Goal: Use online tool/utility: Utilize a website feature to perform a specific function

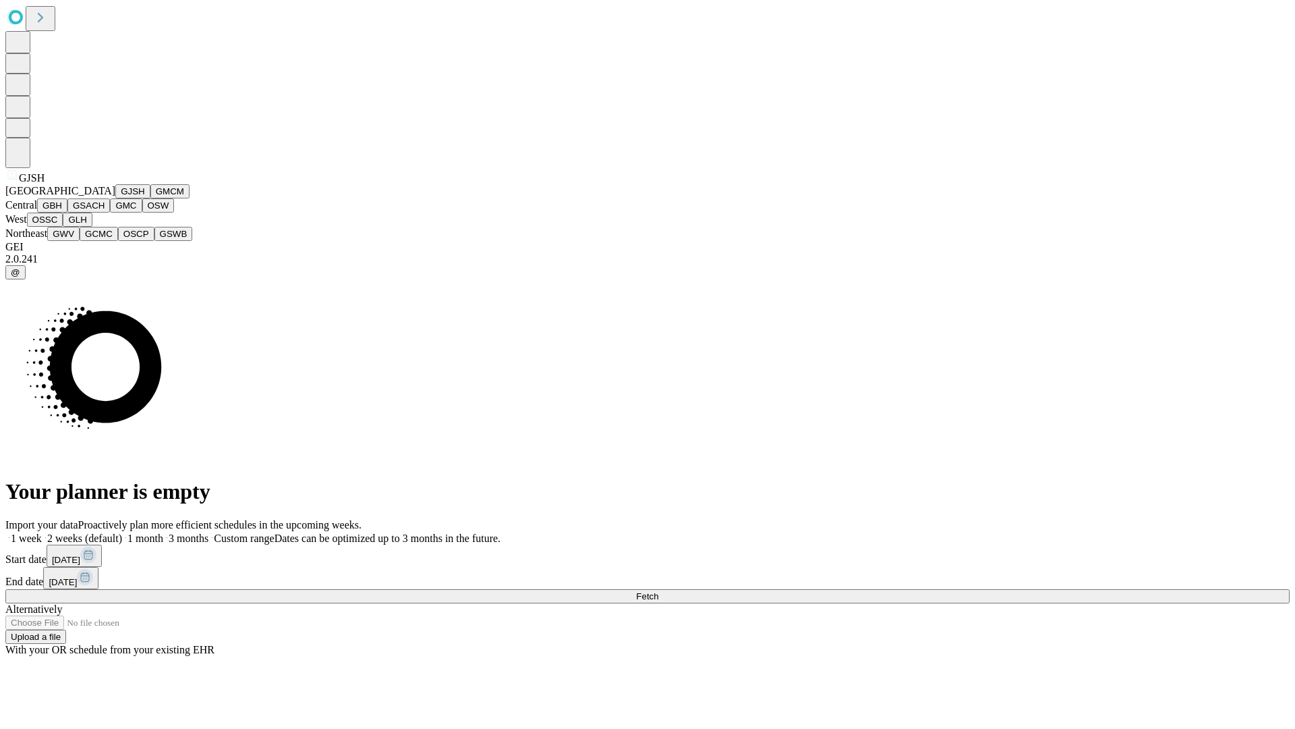
click at [115, 198] on button "GJSH" at bounding box center [132, 191] width 35 height 14
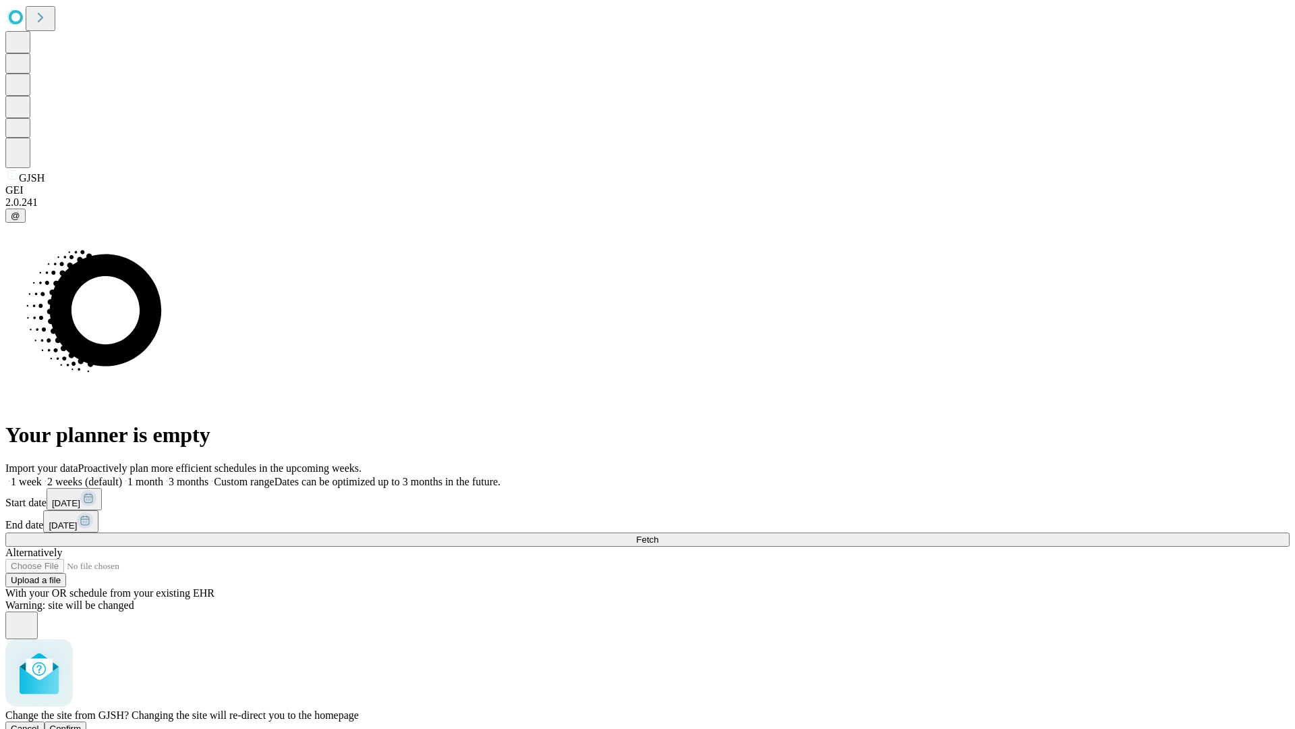
click at [82, 723] on span "Confirm" at bounding box center [66, 728] width 32 height 10
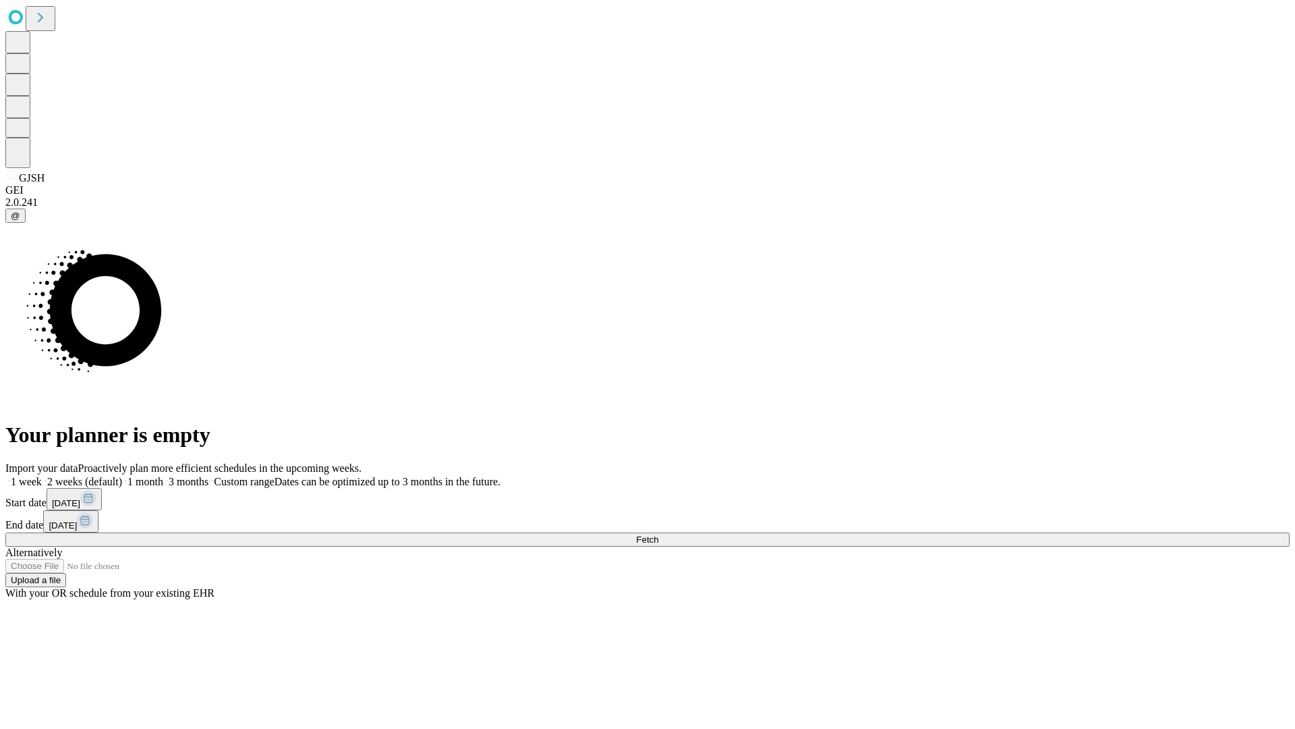
click at [122, 476] on label "2 weeks (default)" at bounding box center [82, 481] width 80 height 11
click at [659, 534] on span "Fetch" at bounding box center [647, 539] width 22 height 10
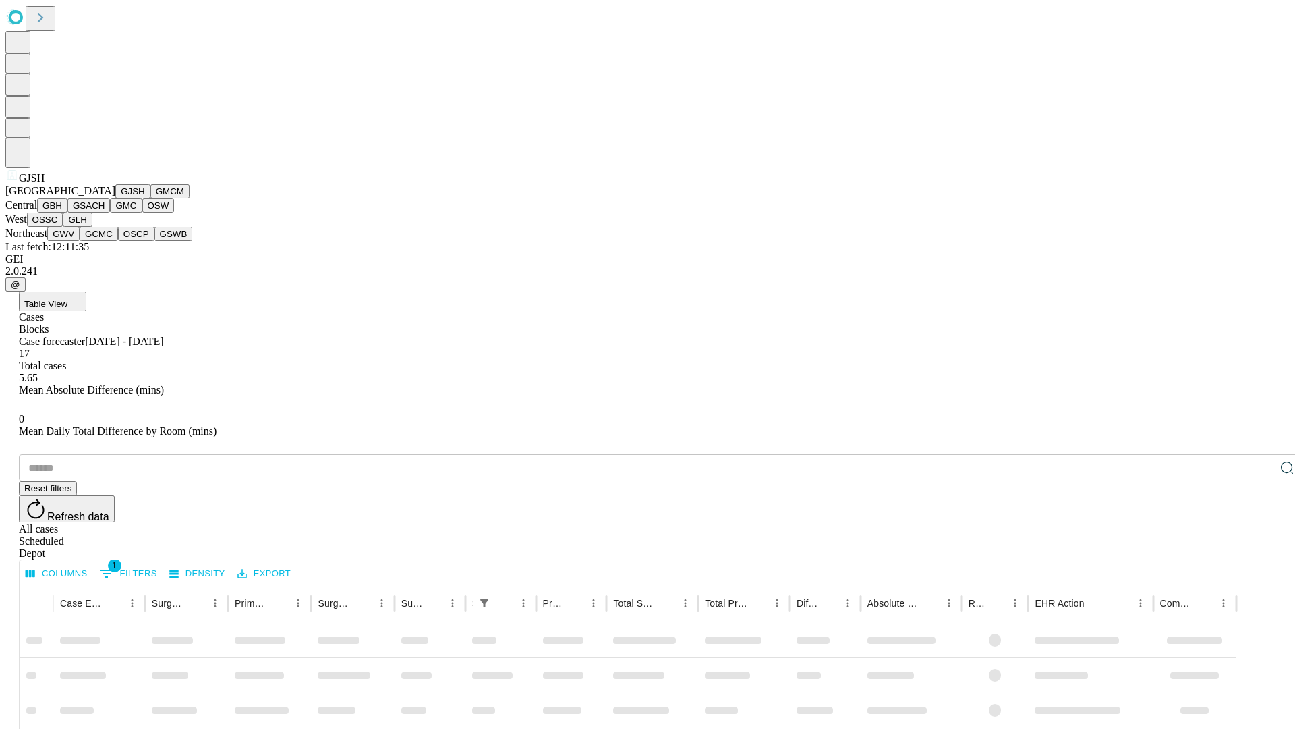
click at [150, 198] on button "GMCM" at bounding box center [169, 191] width 39 height 14
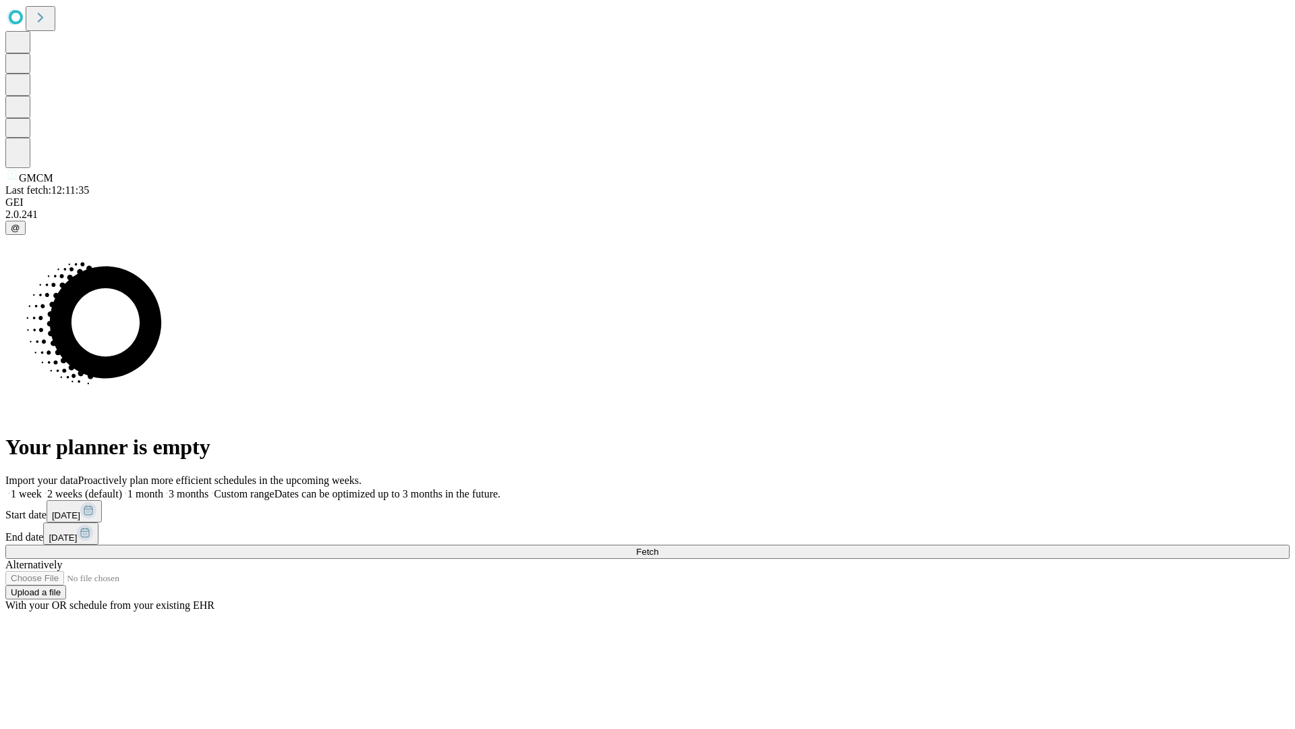
click at [122, 488] on label "2 weeks (default)" at bounding box center [82, 493] width 80 height 11
click at [659, 547] on span "Fetch" at bounding box center [647, 552] width 22 height 10
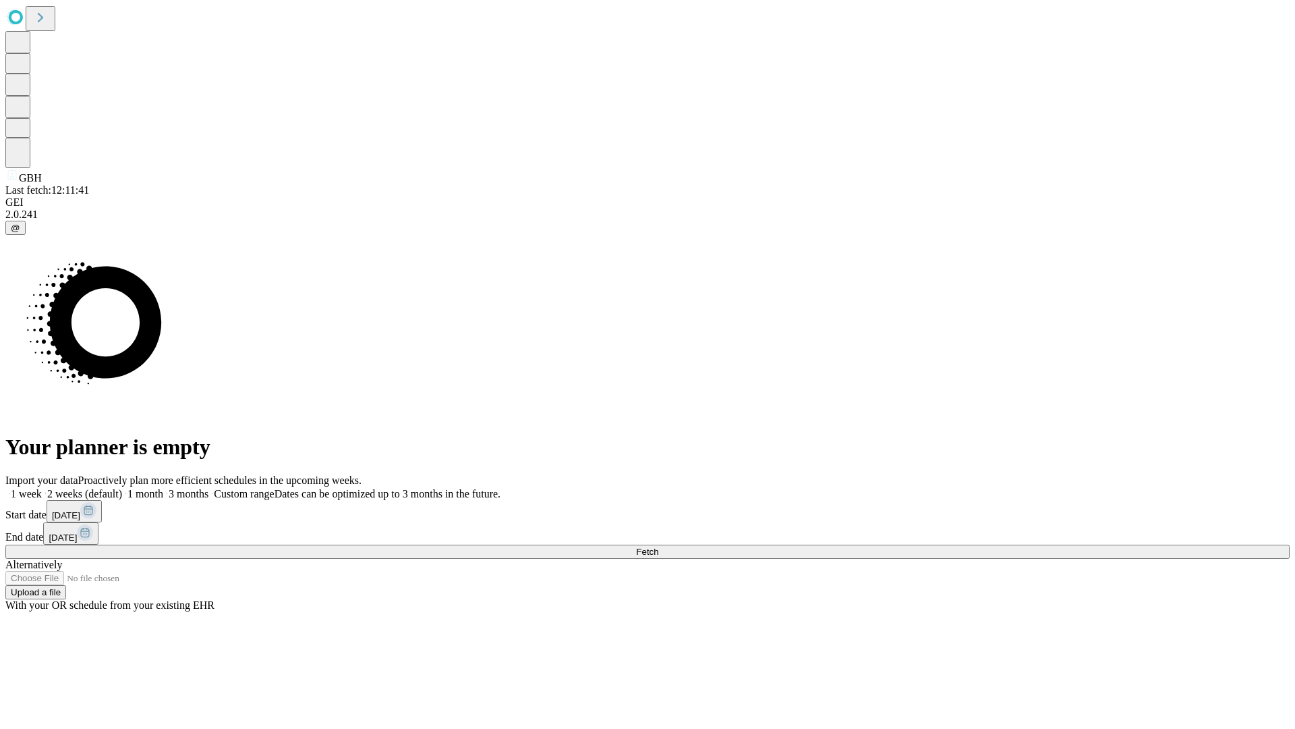
click at [122, 488] on label "2 weeks (default)" at bounding box center [82, 493] width 80 height 11
click at [659, 547] on span "Fetch" at bounding box center [647, 552] width 22 height 10
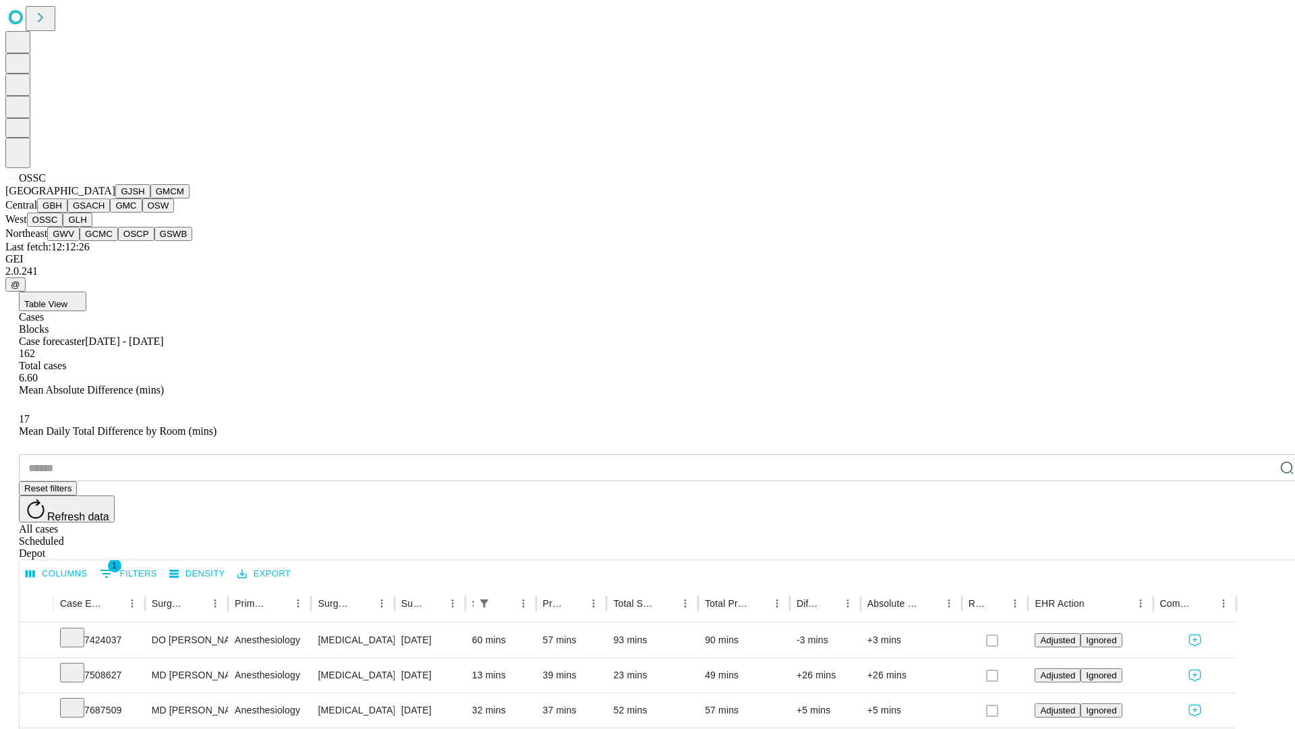
click at [92, 227] on button "GLH" at bounding box center [77, 220] width 29 height 14
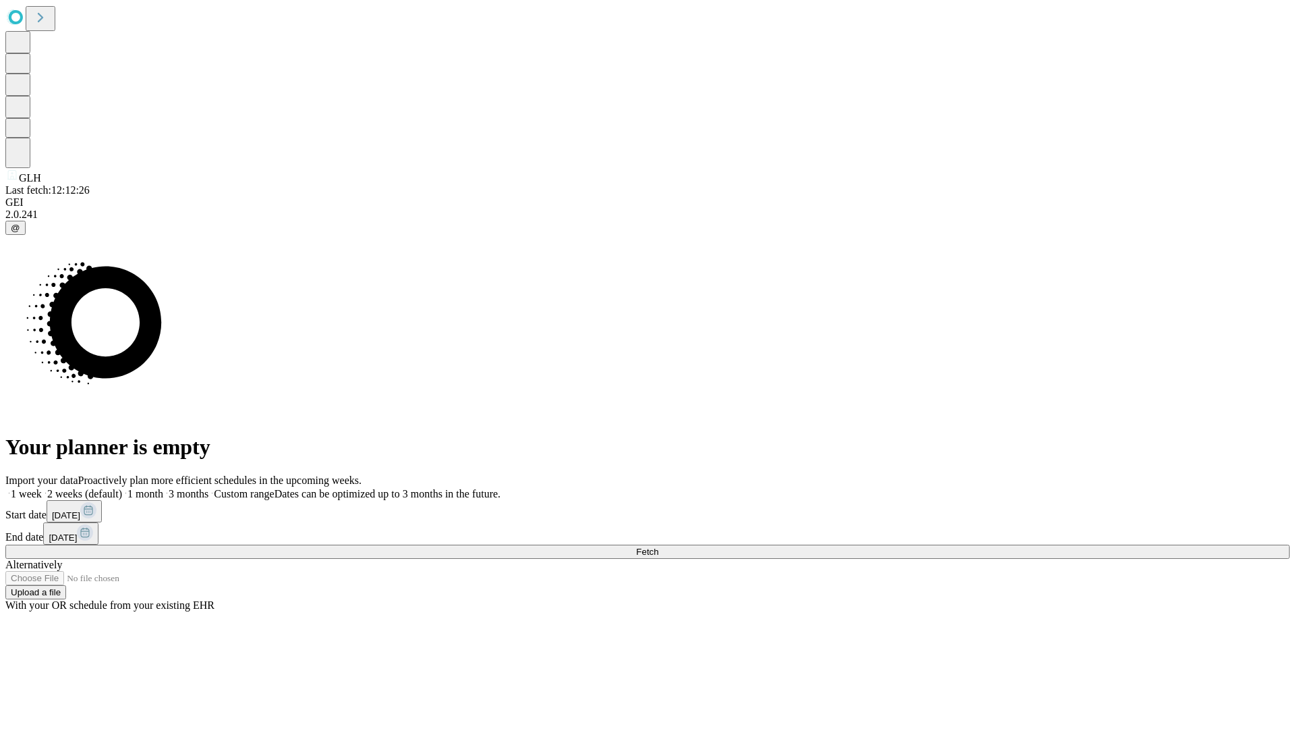
click at [122, 488] on label "2 weeks (default)" at bounding box center [82, 493] width 80 height 11
click at [659, 547] on span "Fetch" at bounding box center [647, 552] width 22 height 10
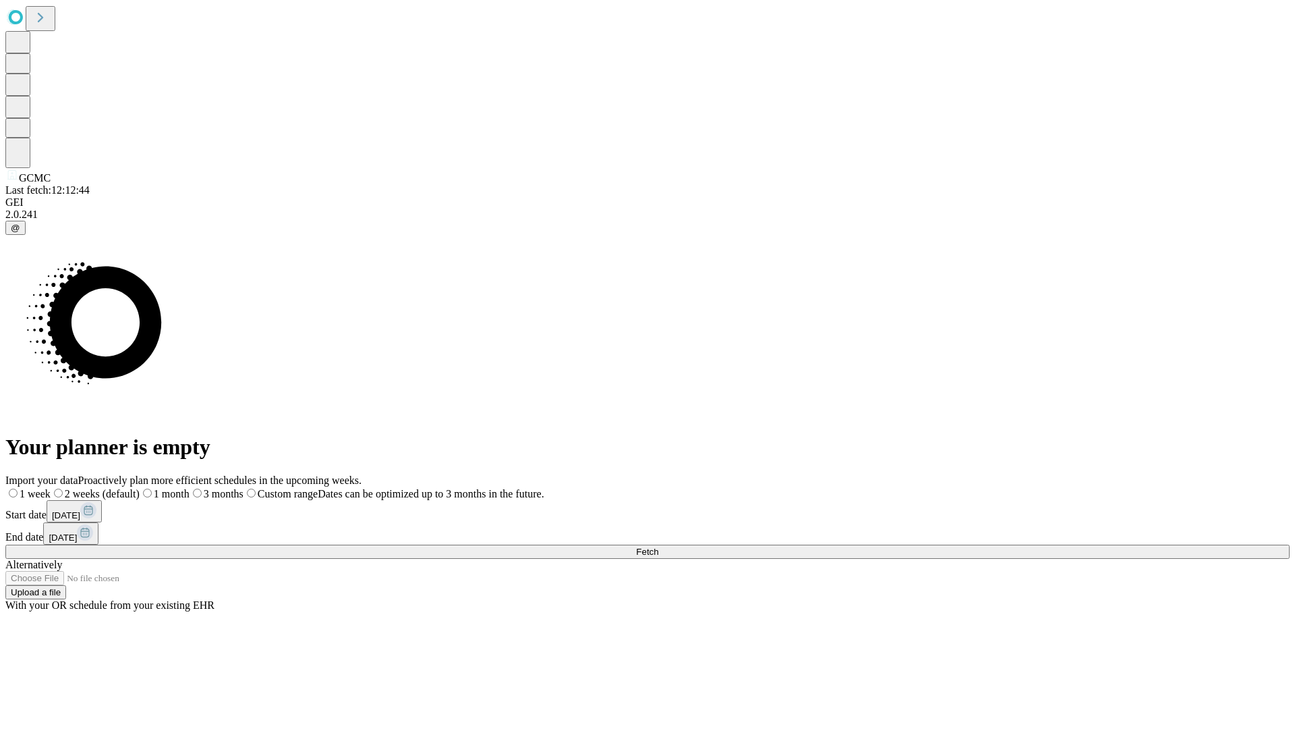
click at [140, 488] on label "2 weeks (default)" at bounding box center [95, 493] width 89 height 11
click at [659, 547] on span "Fetch" at bounding box center [647, 552] width 22 height 10
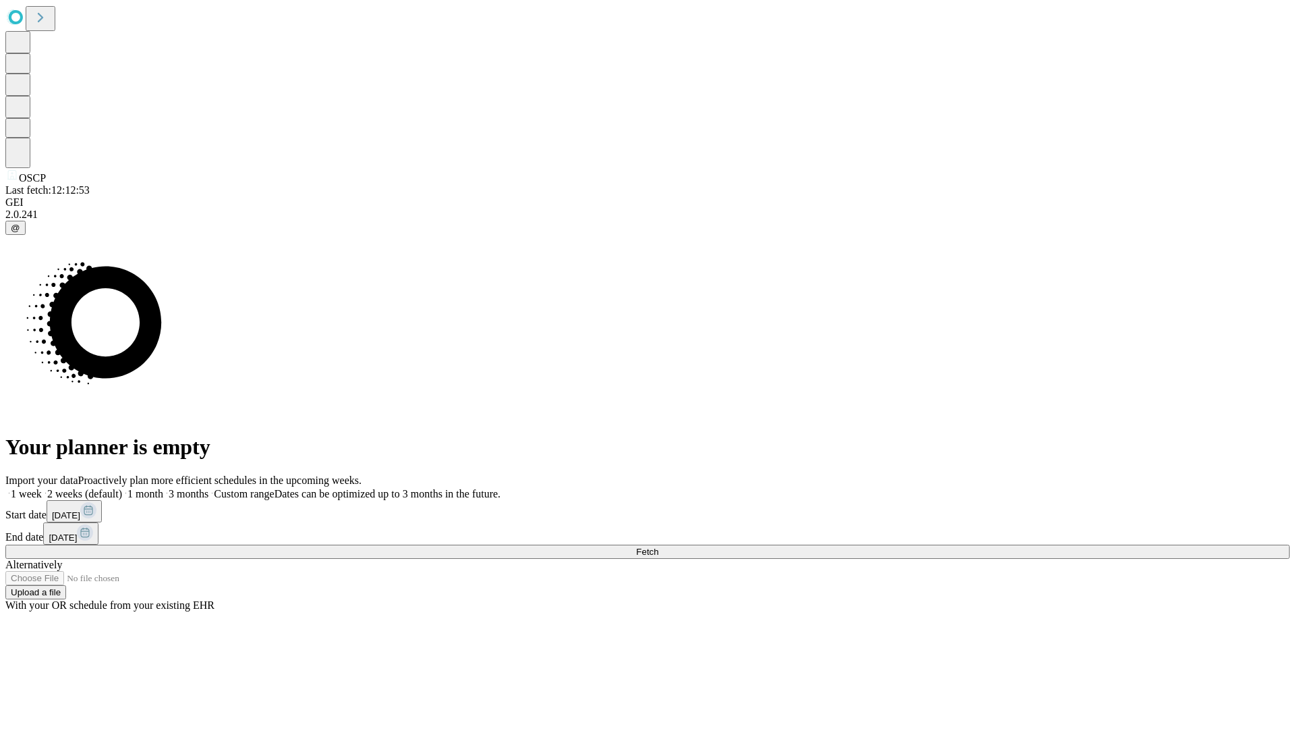
click at [659, 547] on span "Fetch" at bounding box center [647, 552] width 22 height 10
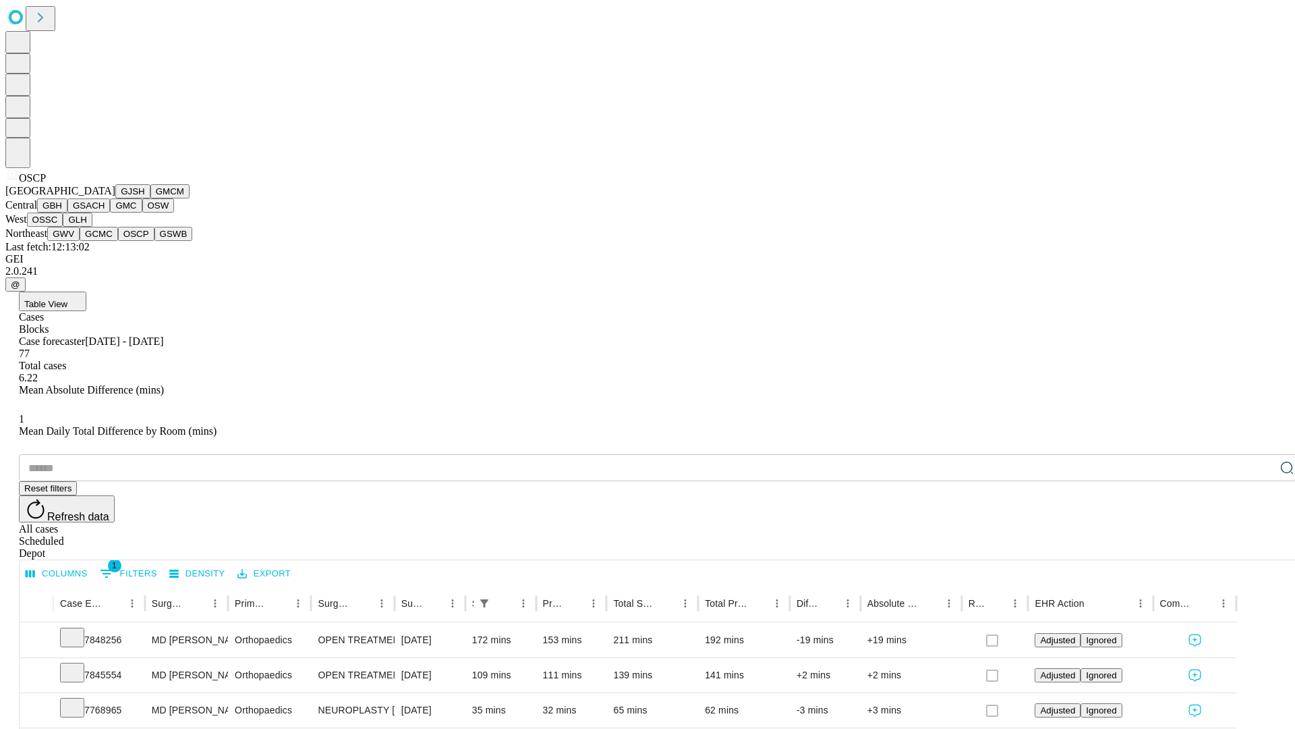
click at [155, 241] on button "GSWB" at bounding box center [174, 234] width 38 height 14
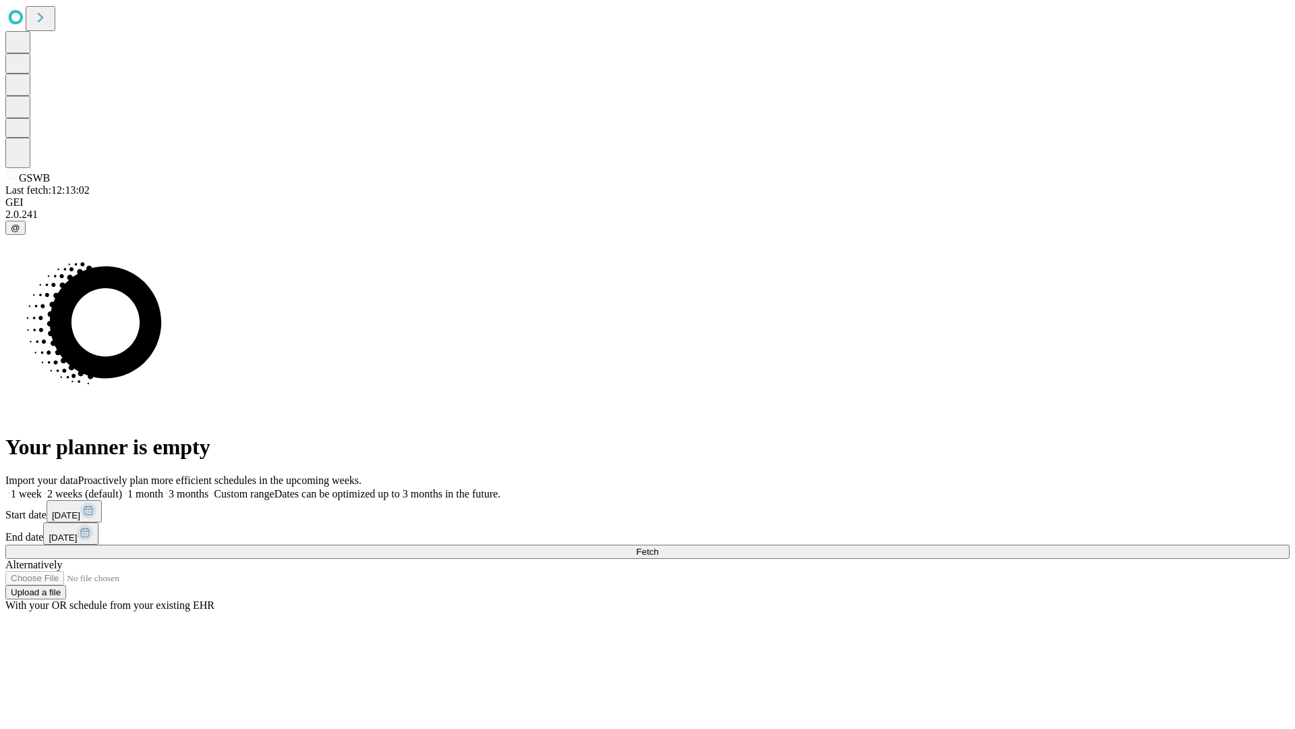
click at [122, 488] on label "2 weeks (default)" at bounding box center [82, 493] width 80 height 11
click at [659, 547] on span "Fetch" at bounding box center [647, 552] width 22 height 10
